Goal: Check status: Check status

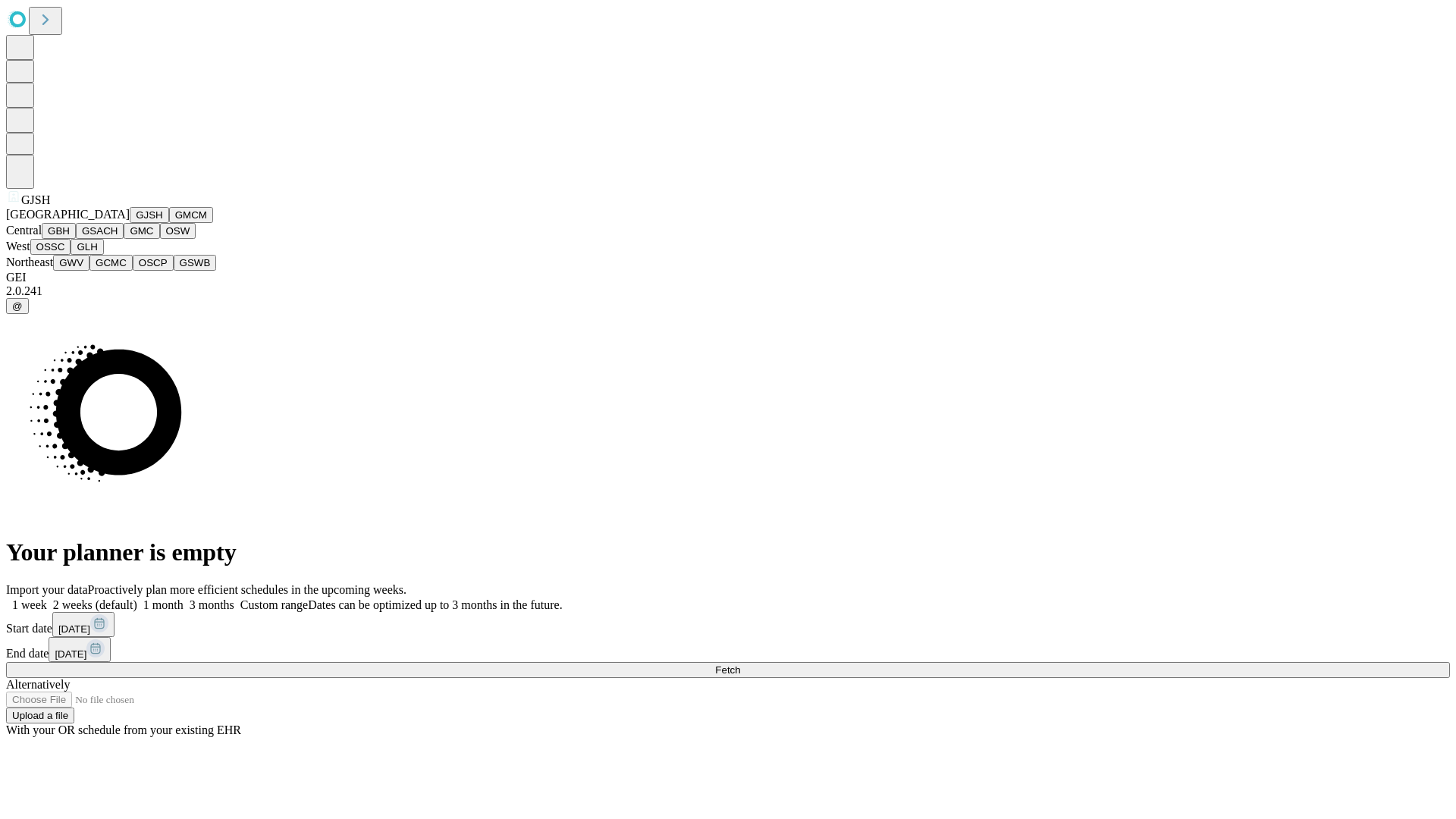
click at [129, 223] on button "GJSH" at bounding box center [149, 215] width 40 height 16
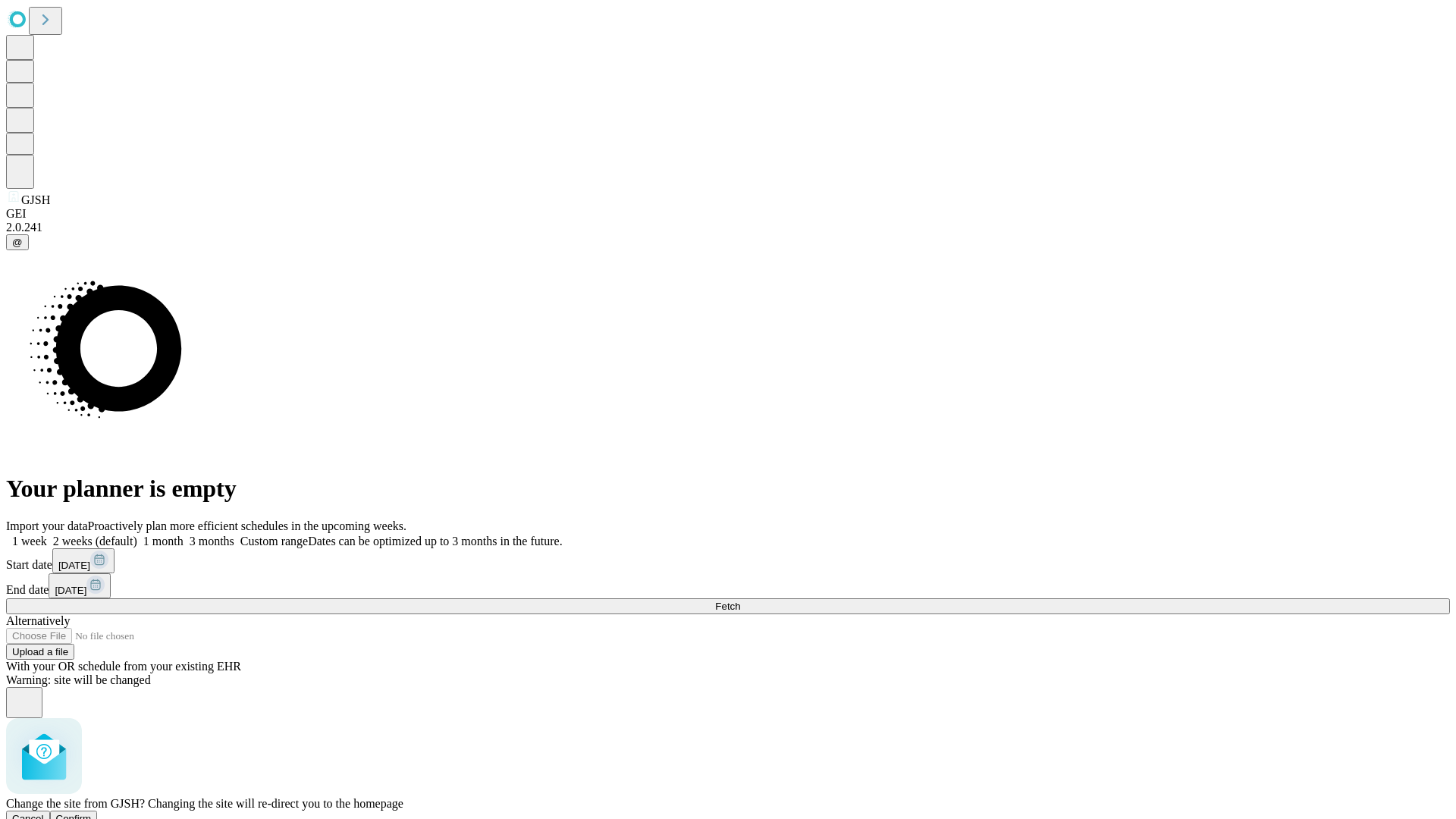
click at [92, 813] on span "Confirm" at bounding box center [74, 818] width 36 height 11
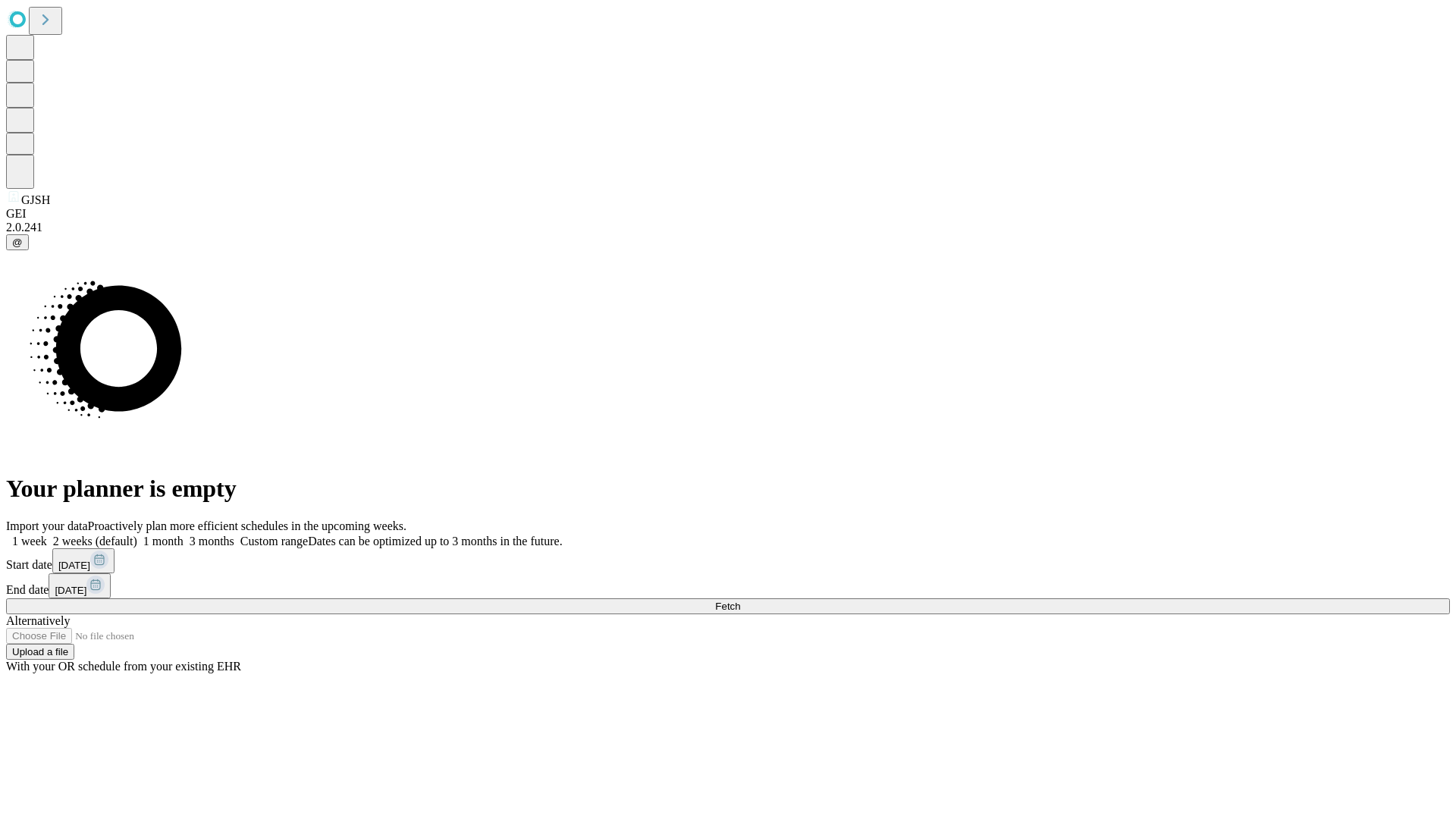
click at [183, 535] on label "1 month" at bounding box center [160, 541] width 46 height 13
click at [740, 601] on span "Fetch" at bounding box center [727, 606] width 25 height 11
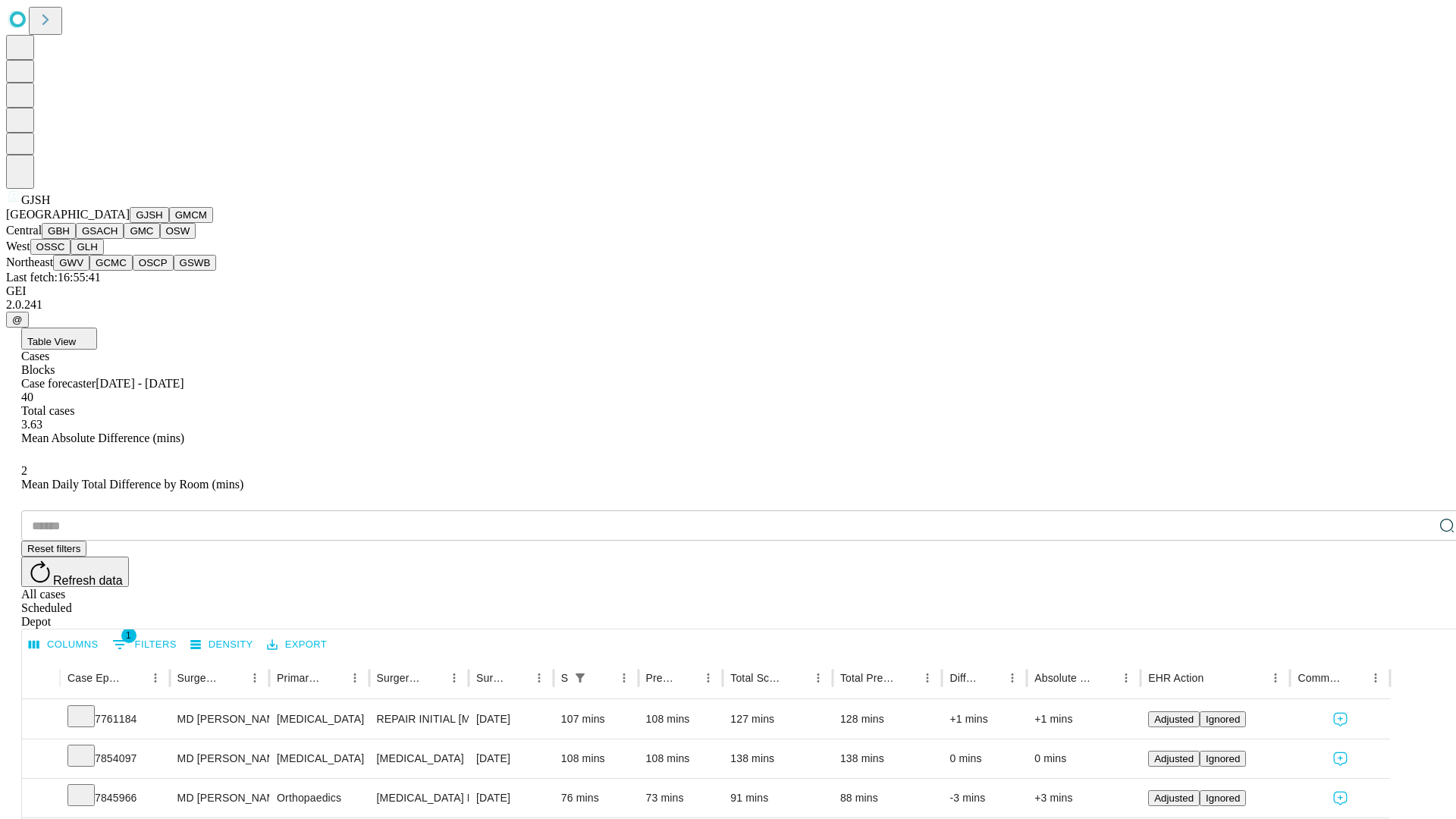
click at [169, 223] on button "GMCM" at bounding box center [191, 215] width 44 height 16
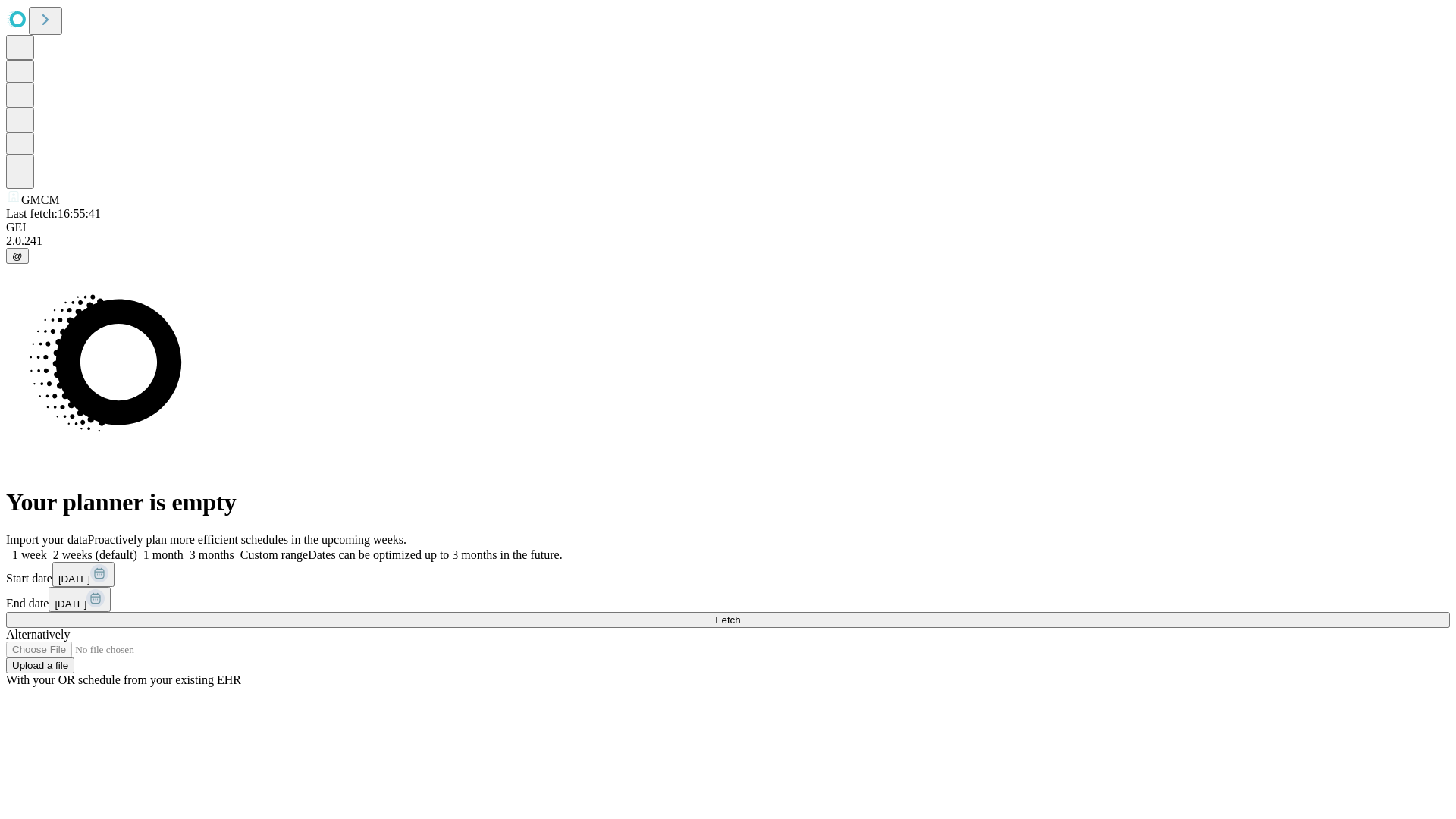
click at [183, 549] on label "1 month" at bounding box center [160, 555] width 46 height 13
click at [740, 614] on span "Fetch" at bounding box center [727, 620] width 25 height 11
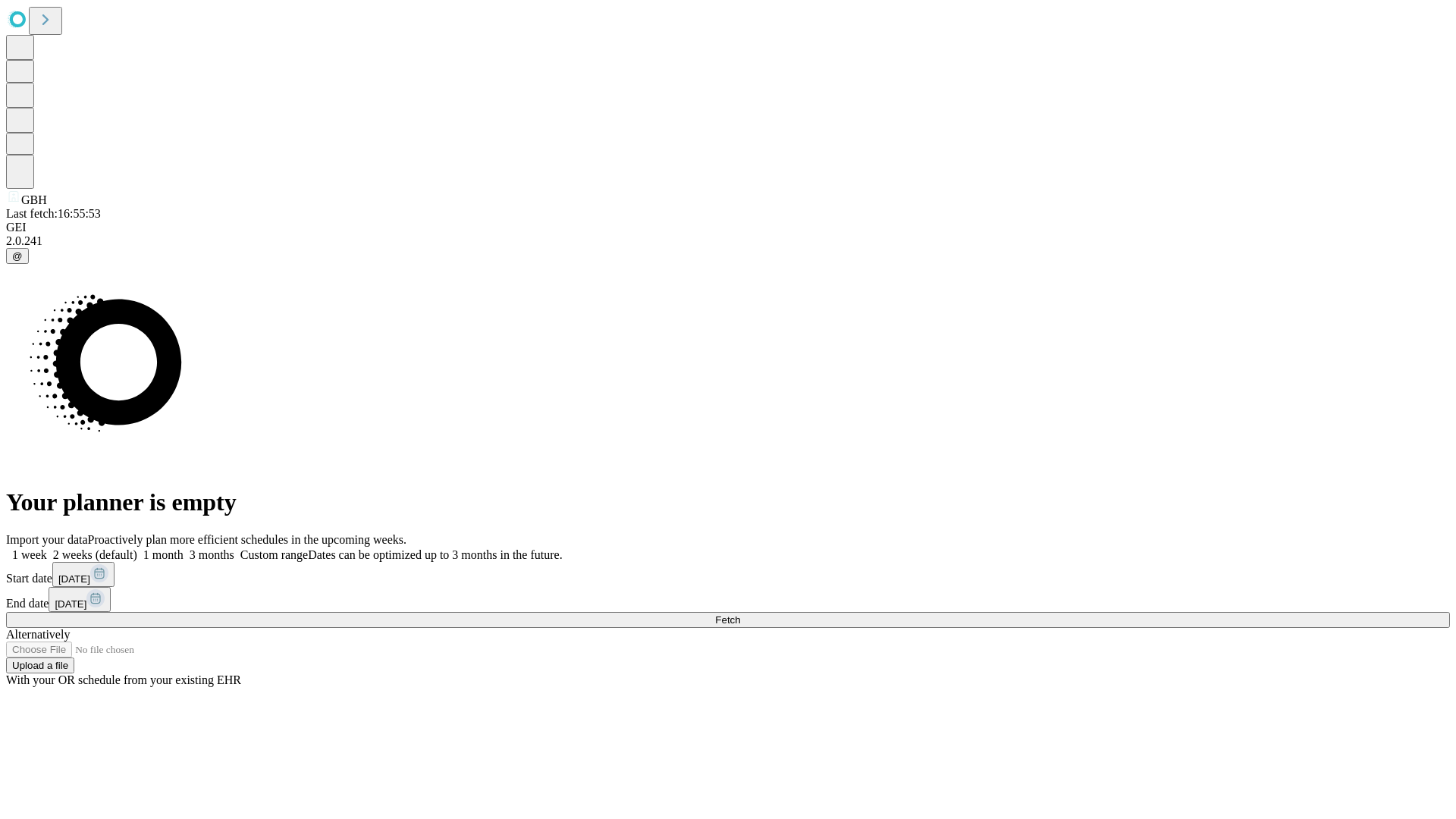
click at [183, 549] on label "1 month" at bounding box center [160, 555] width 46 height 13
click at [740, 614] on span "Fetch" at bounding box center [727, 620] width 25 height 11
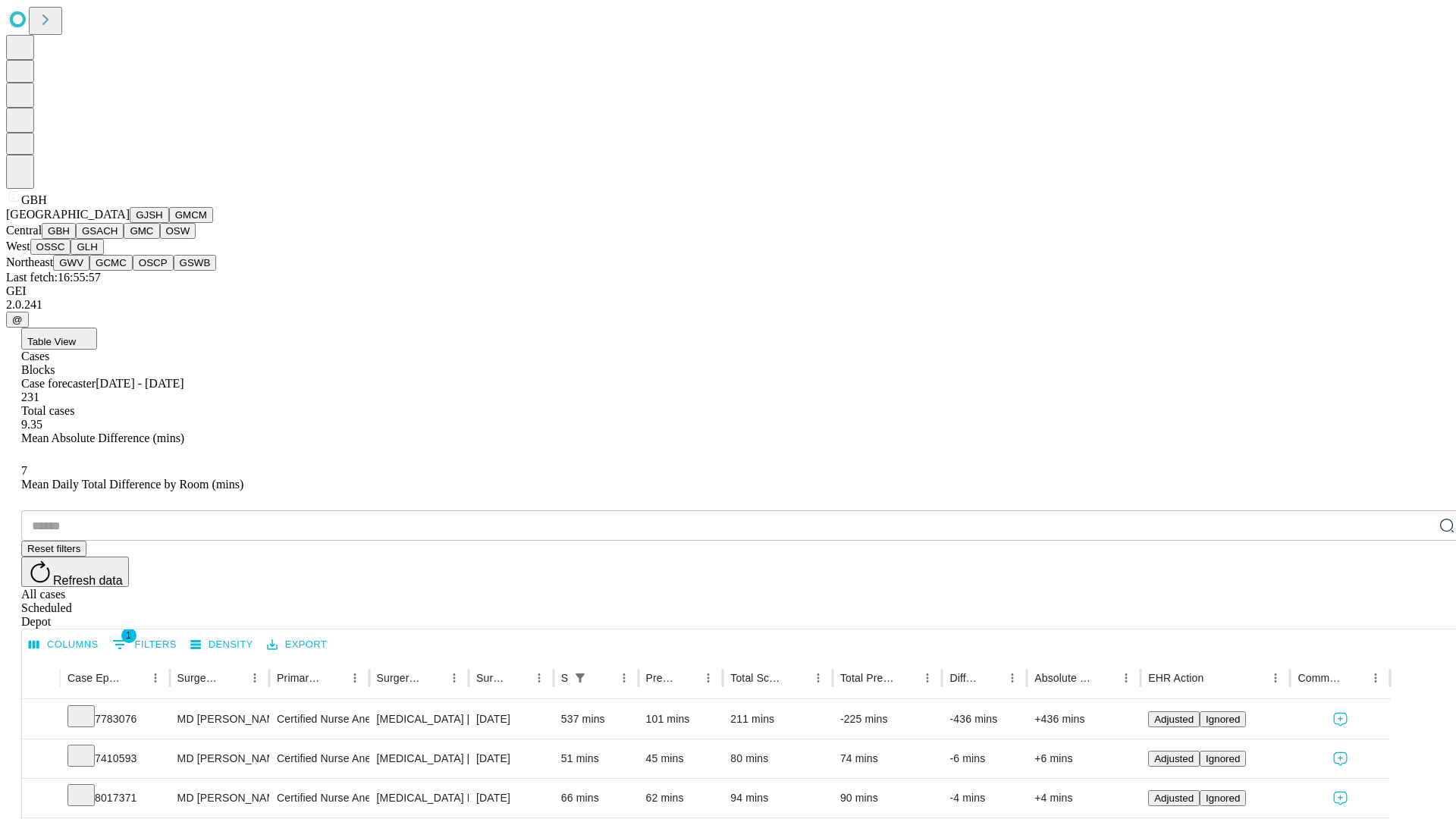
click at [117, 239] on button "GSACH" at bounding box center [100, 231] width 48 height 16
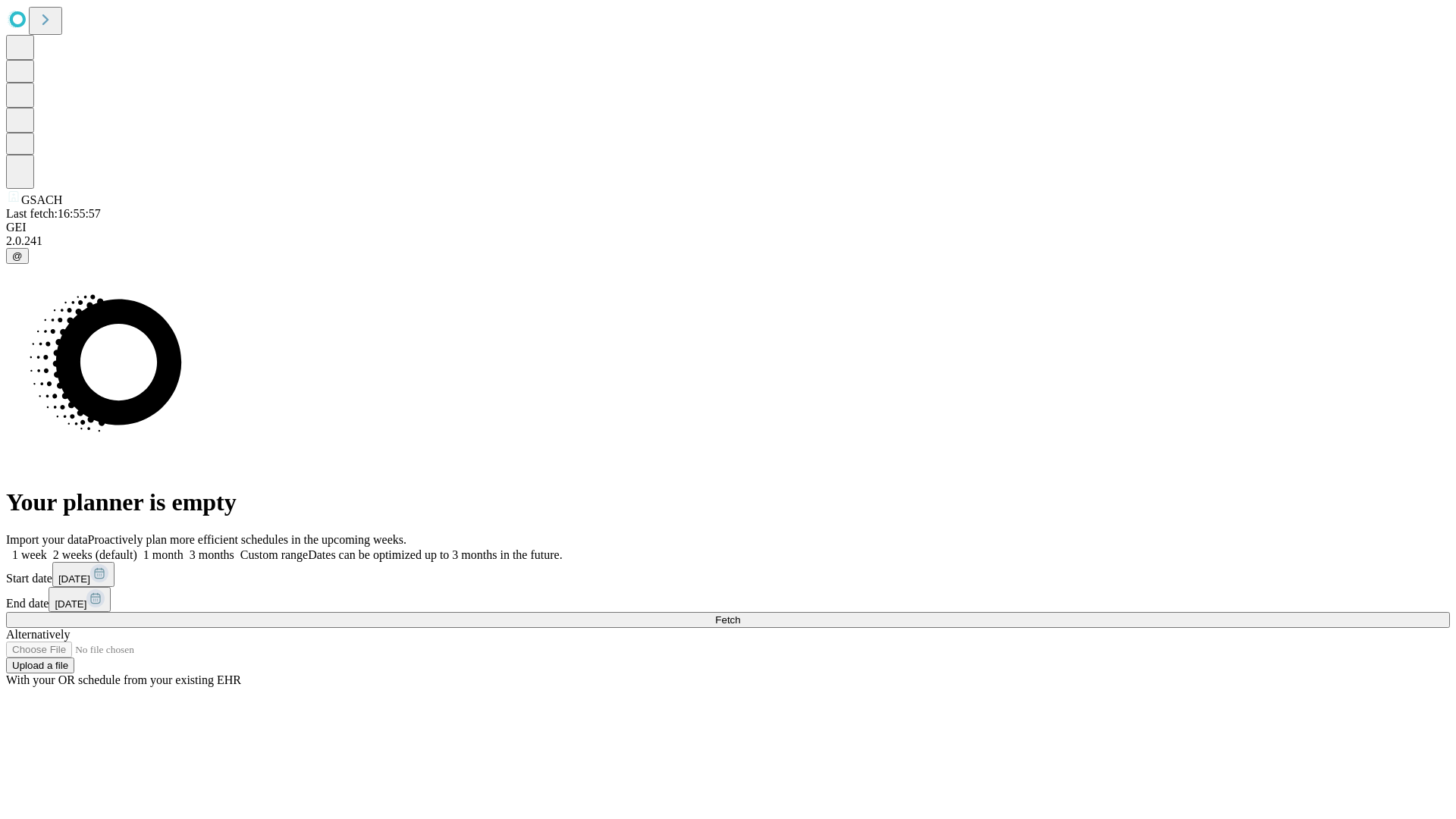
click at [183, 549] on label "1 month" at bounding box center [160, 555] width 46 height 13
click at [740, 614] on span "Fetch" at bounding box center [727, 620] width 25 height 11
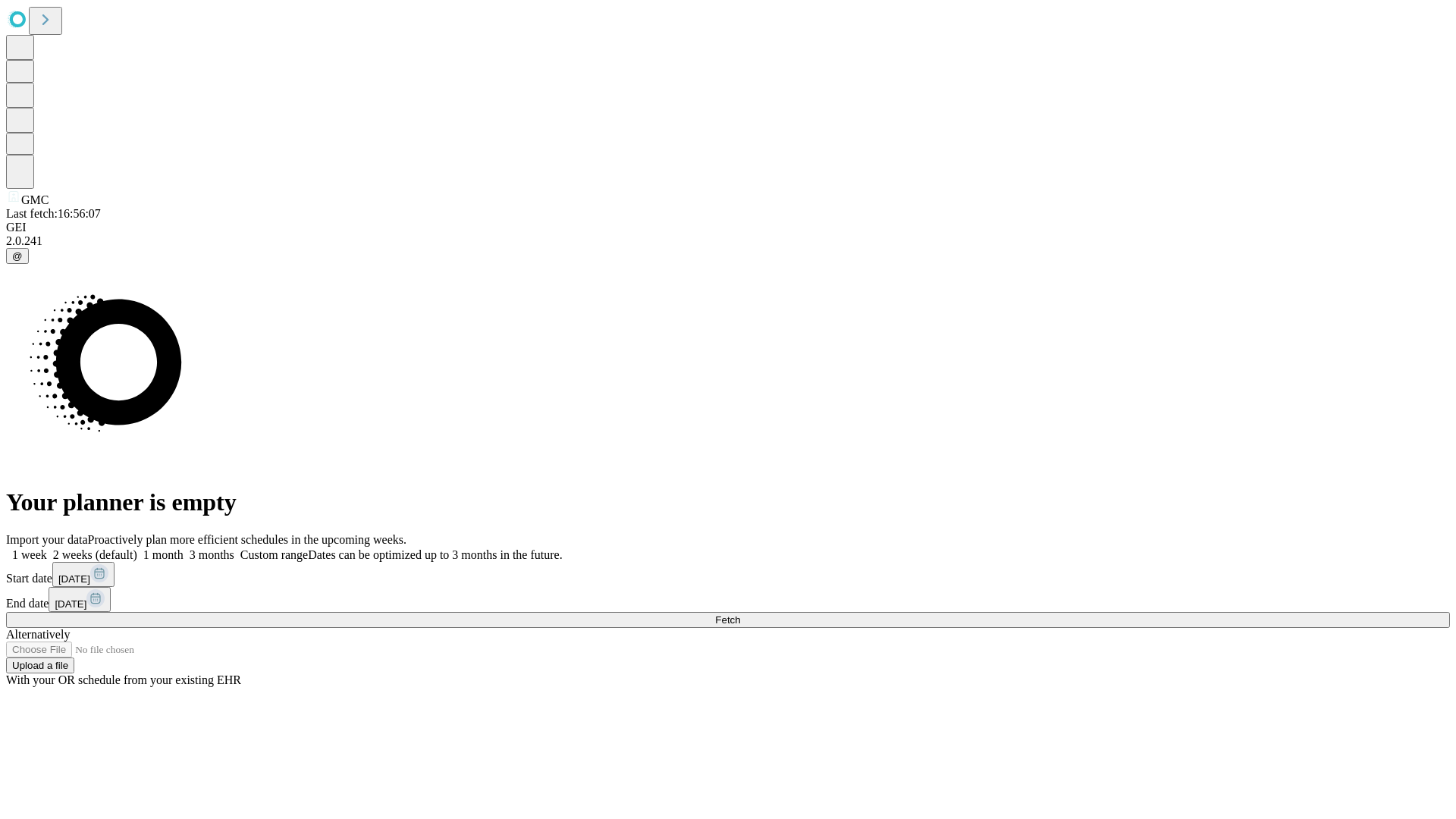
click at [183, 549] on label "1 month" at bounding box center [160, 555] width 46 height 13
click at [740, 614] on span "Fetch" at bounding box center [727, 620] width 25 height 11
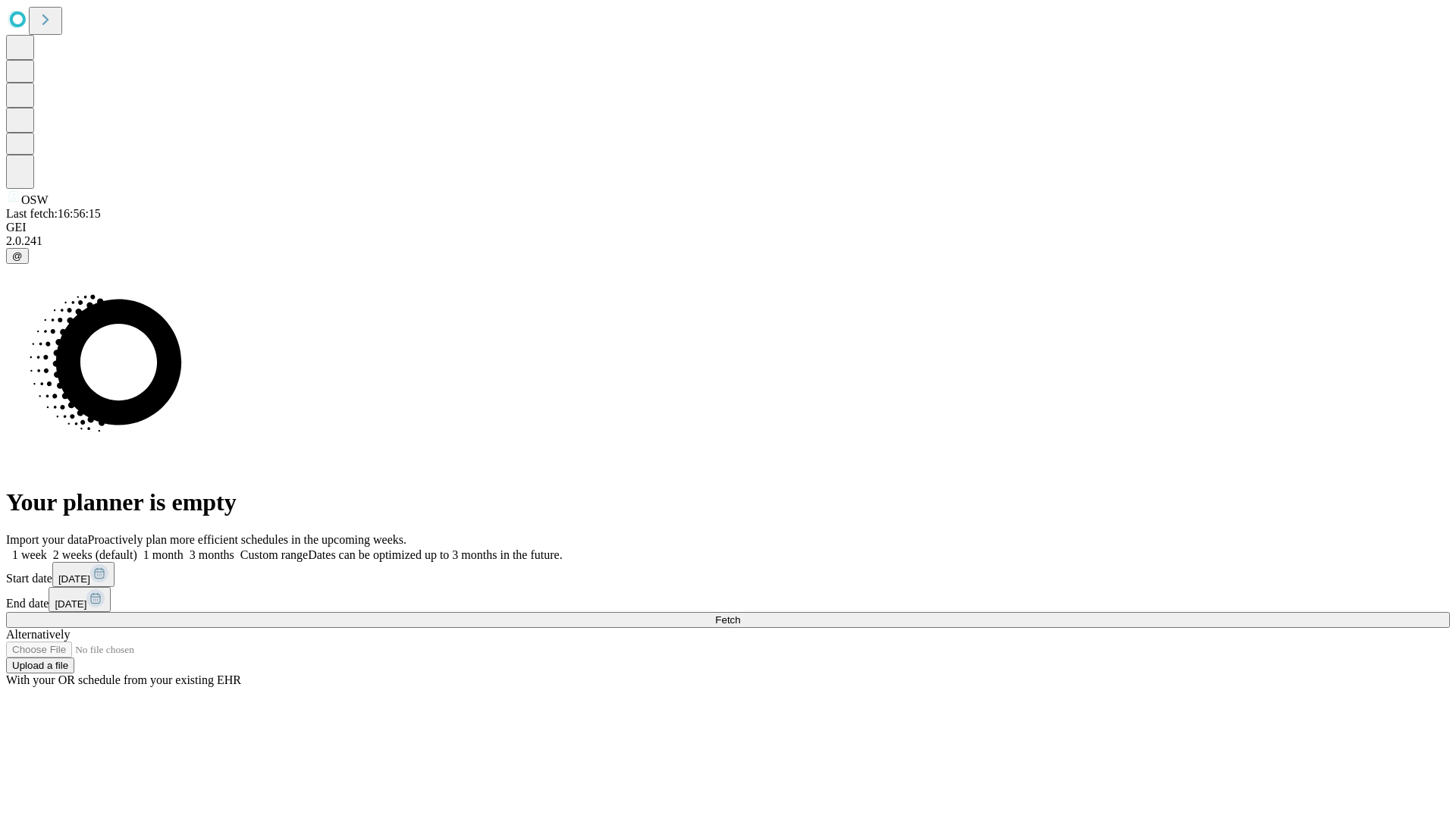
click at [740, 614] on span "Fetch" at bounding box center [727, 620] width 25 height 11
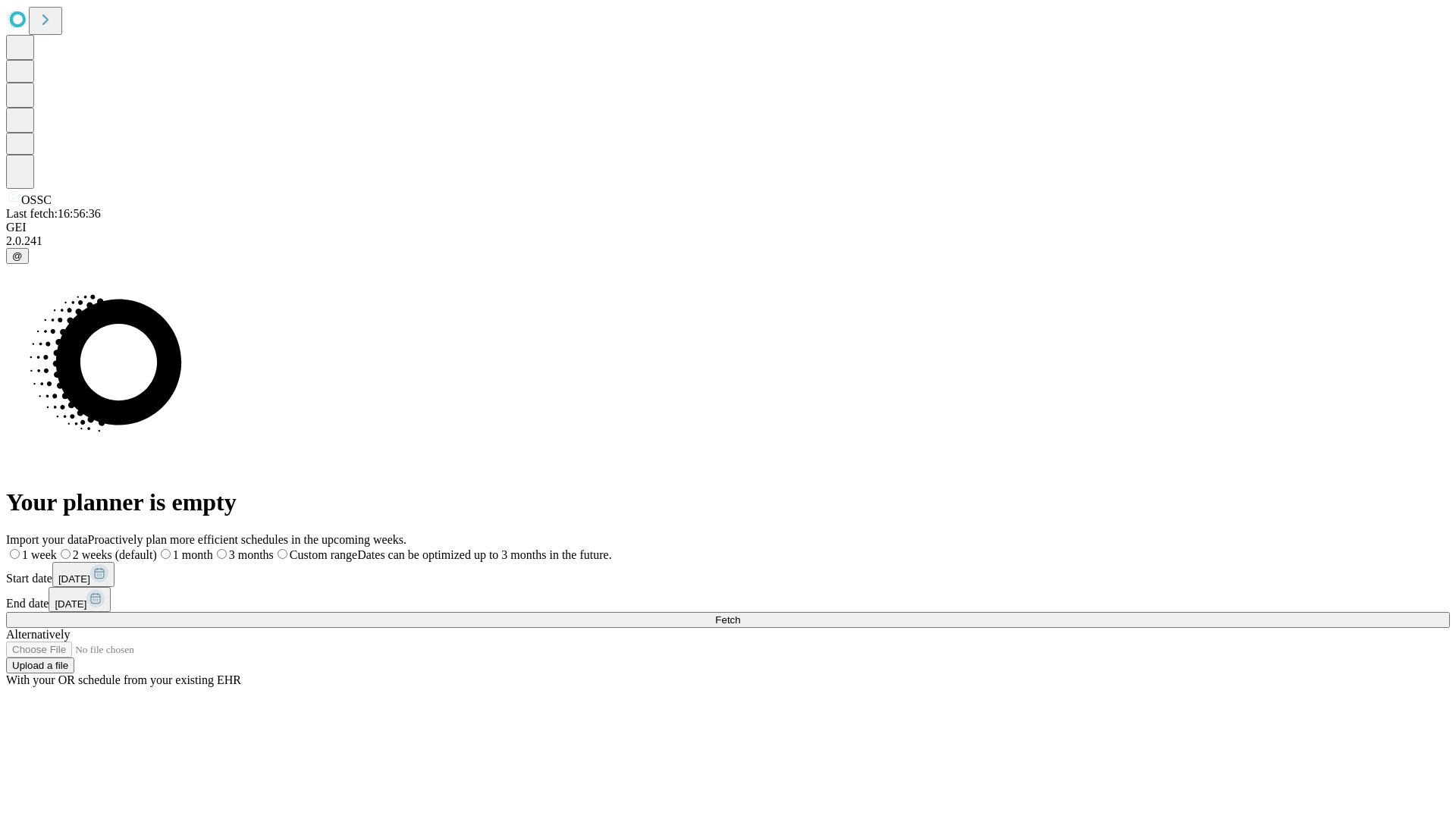
click at [213, 549] on label "1 month" at bounding box center [185, 555] width 56 height 13
click at [740, 614] on span "Fetch" at bounding box center [727, 620] width 25 height 11
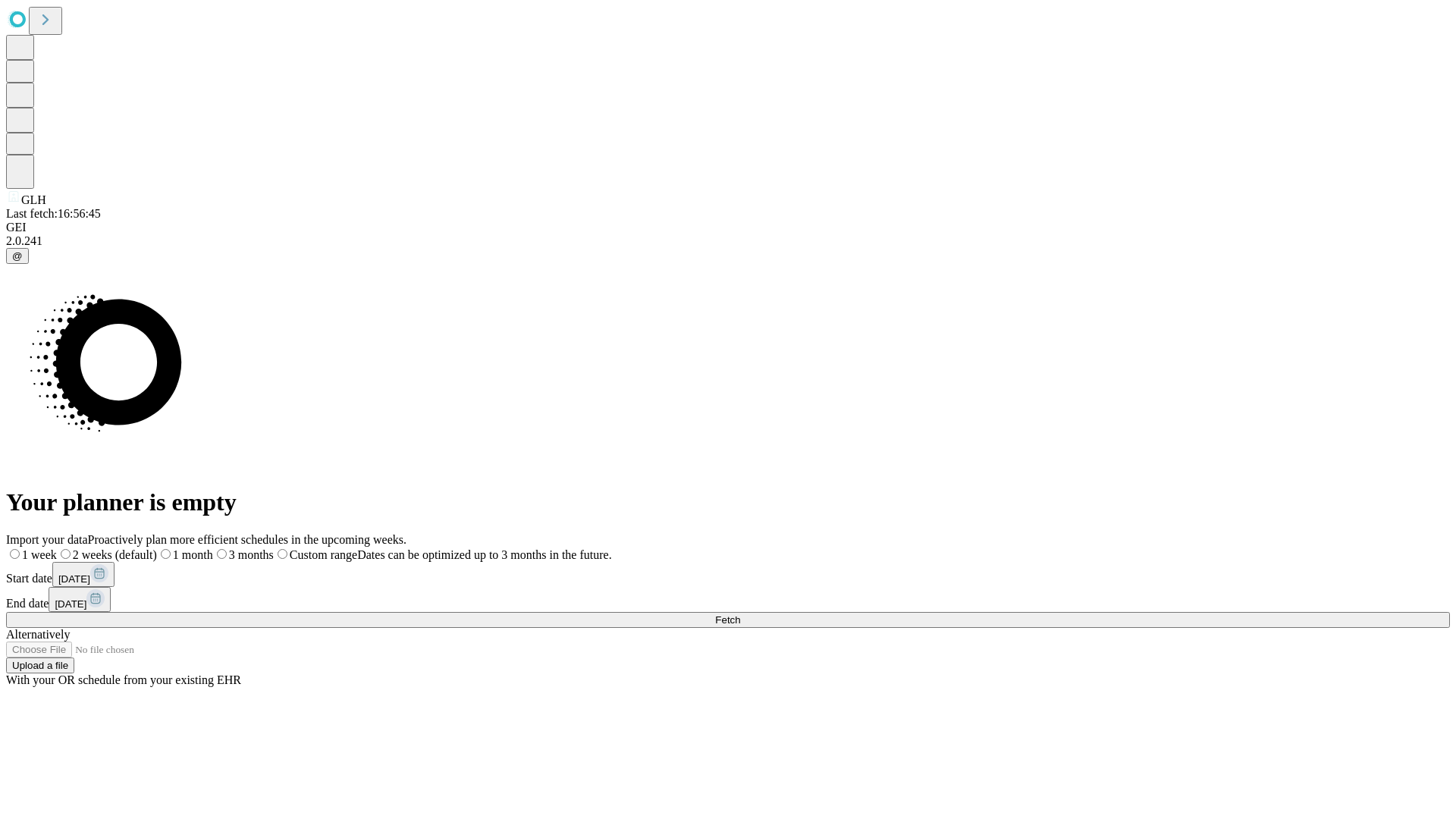
click at [213, 549] on label "1 month" at bounding box center [185, 555] width 56 height 13
click at [740, 614] on span "Fetch" at bounding box center [727, 620] width 25 height 11
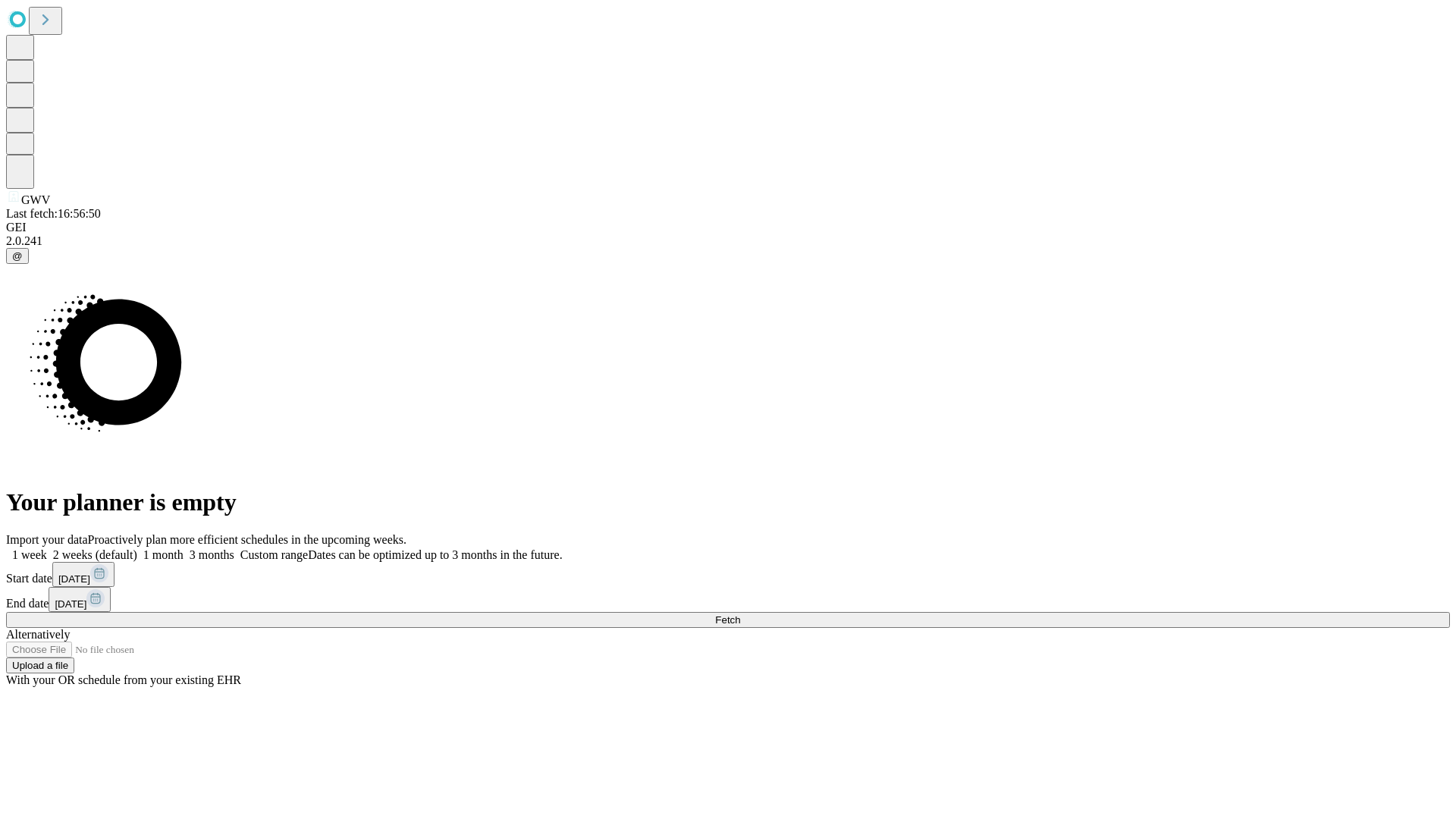
click at [183, 549] on label "1 month" at bounding box center [160, 555] width 46 height 13
click at [740, 614] on span "Fetch" at bounding box center [727, 620] width 25 height 11
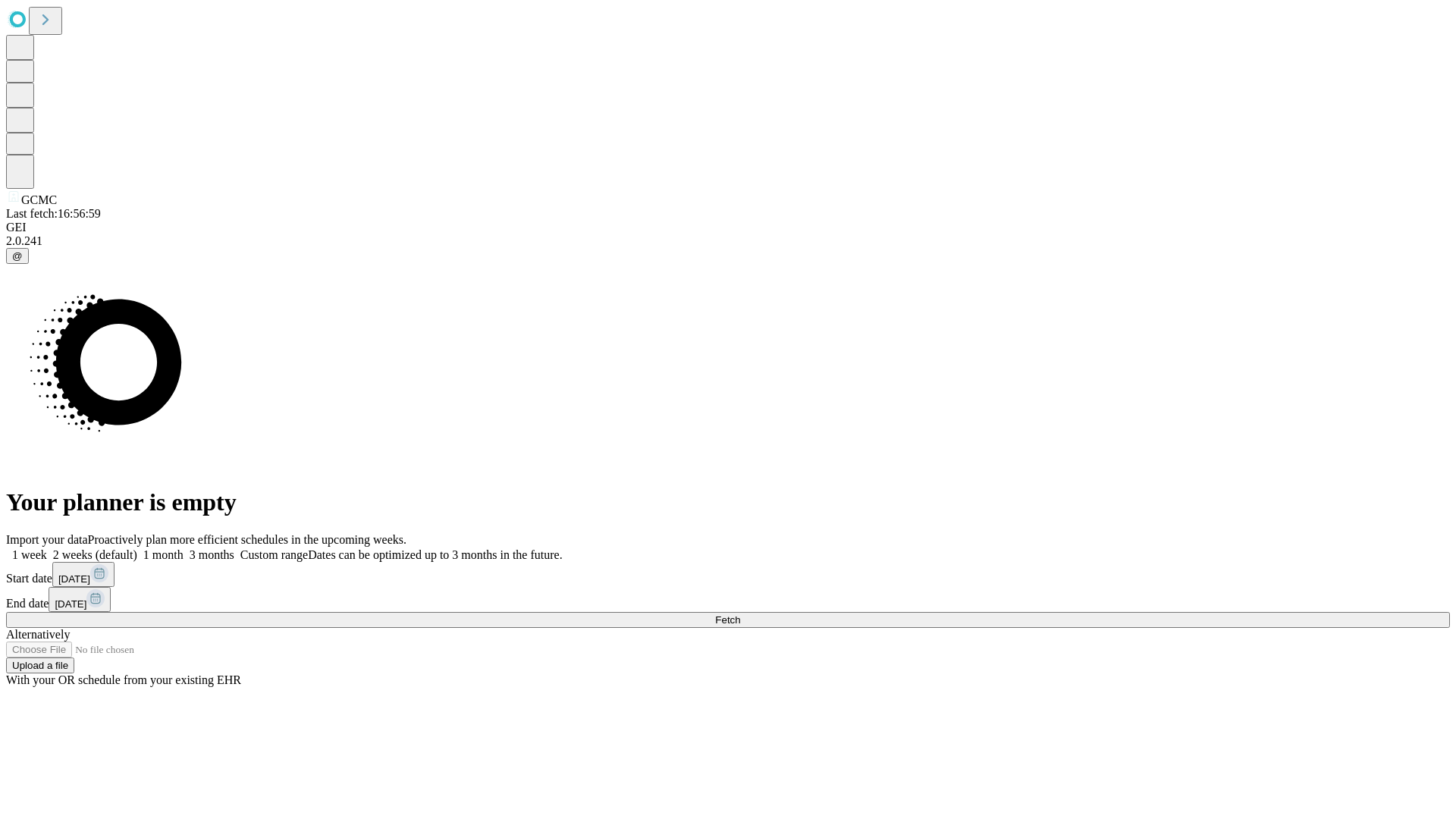
click at [183, 549] on label "1 month" at bounding box center [160, 555] width 46 height 13
click at [740, 614] on span "Fetch" at bounding box center [727, 620] width 25 height 11
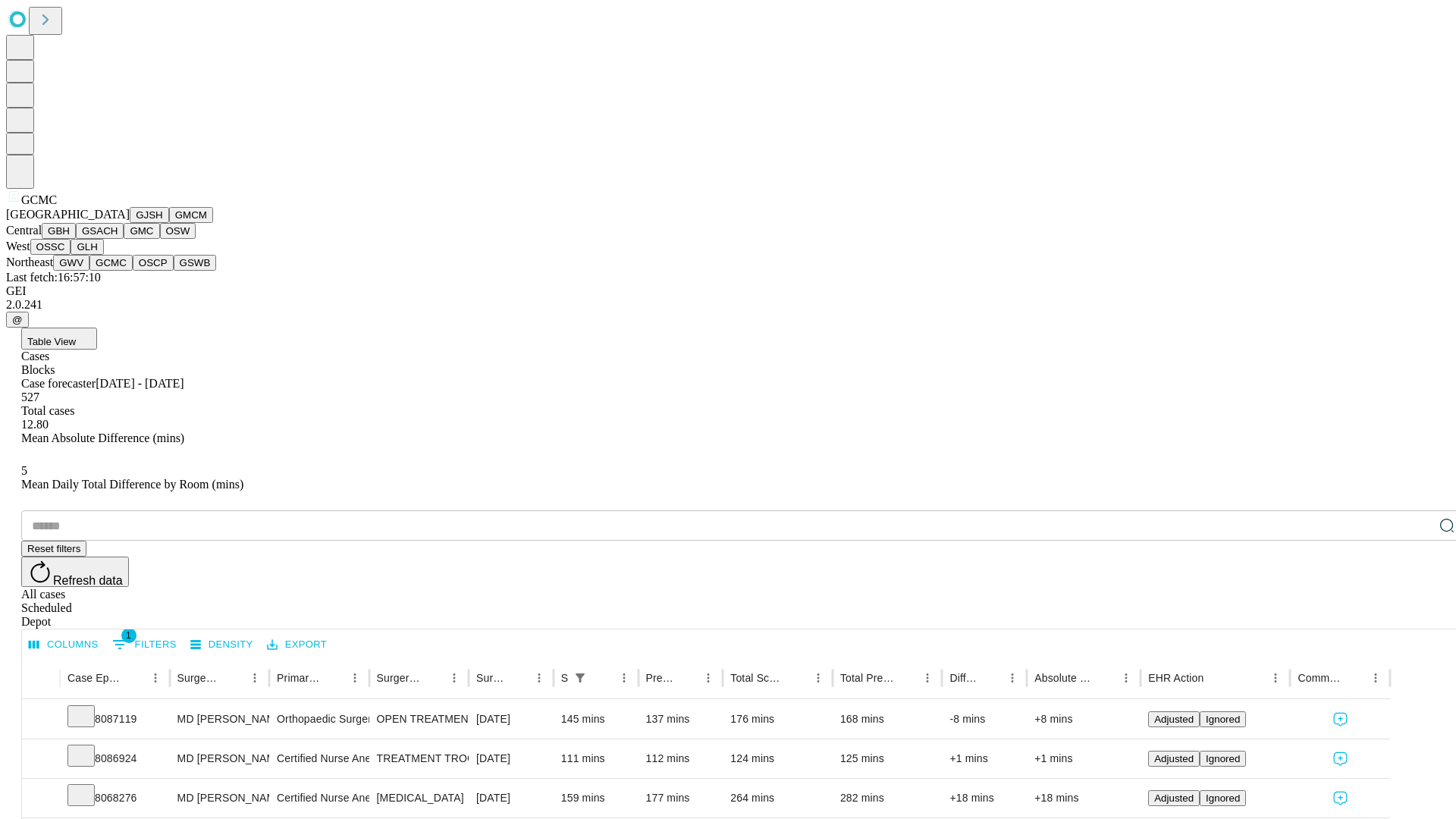
click at [132, 271] on button "OSCP" at bounding box center [153, 263] width 41 height 16
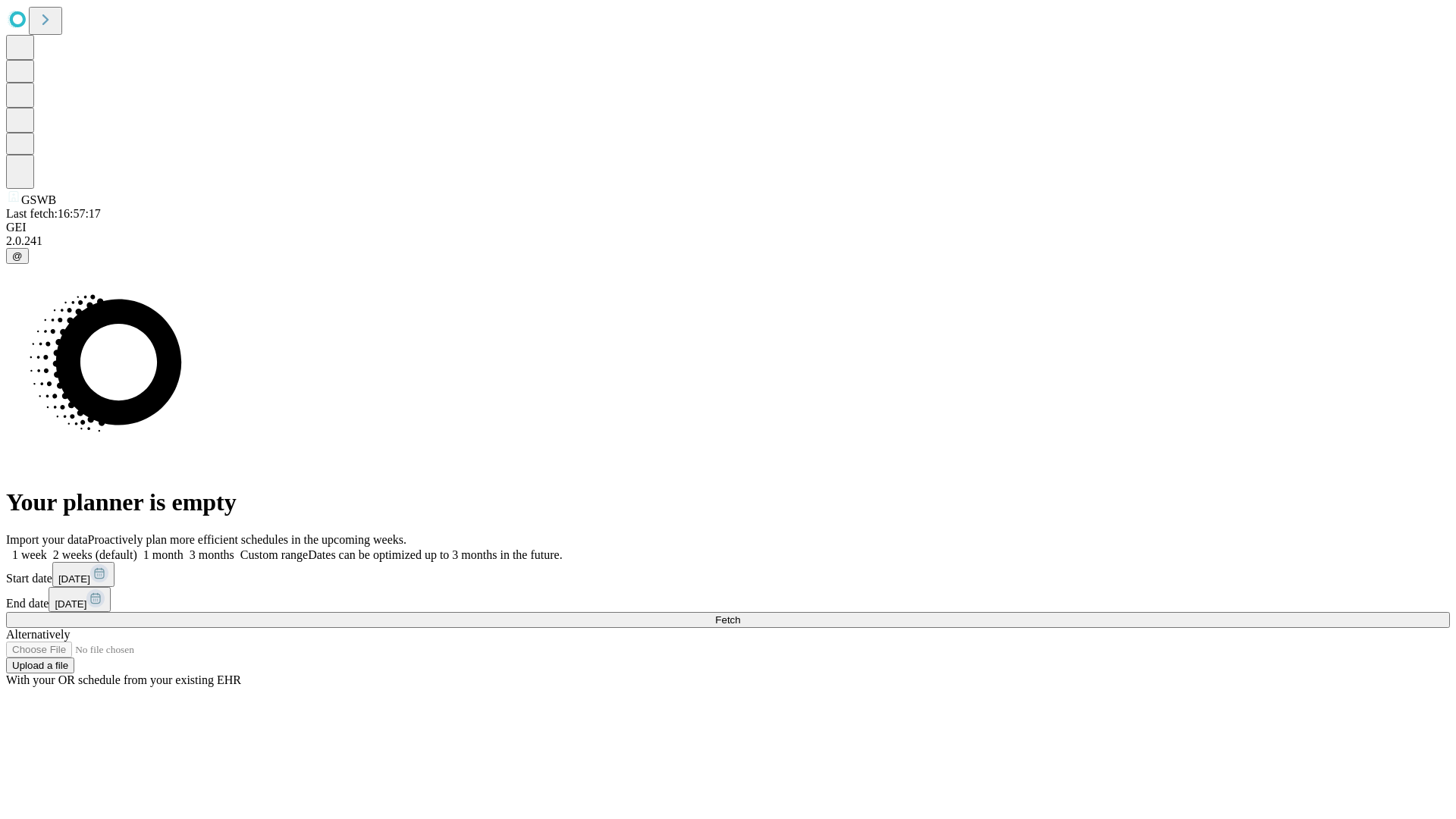
click at [183, 549] on label "1 month" at bounding box center [160, 555] width 46 height 13
click at [740, 614] on span "Fetch" at bounding box center [727, 620] width 25 height 11
